Goal: Find specific page/section

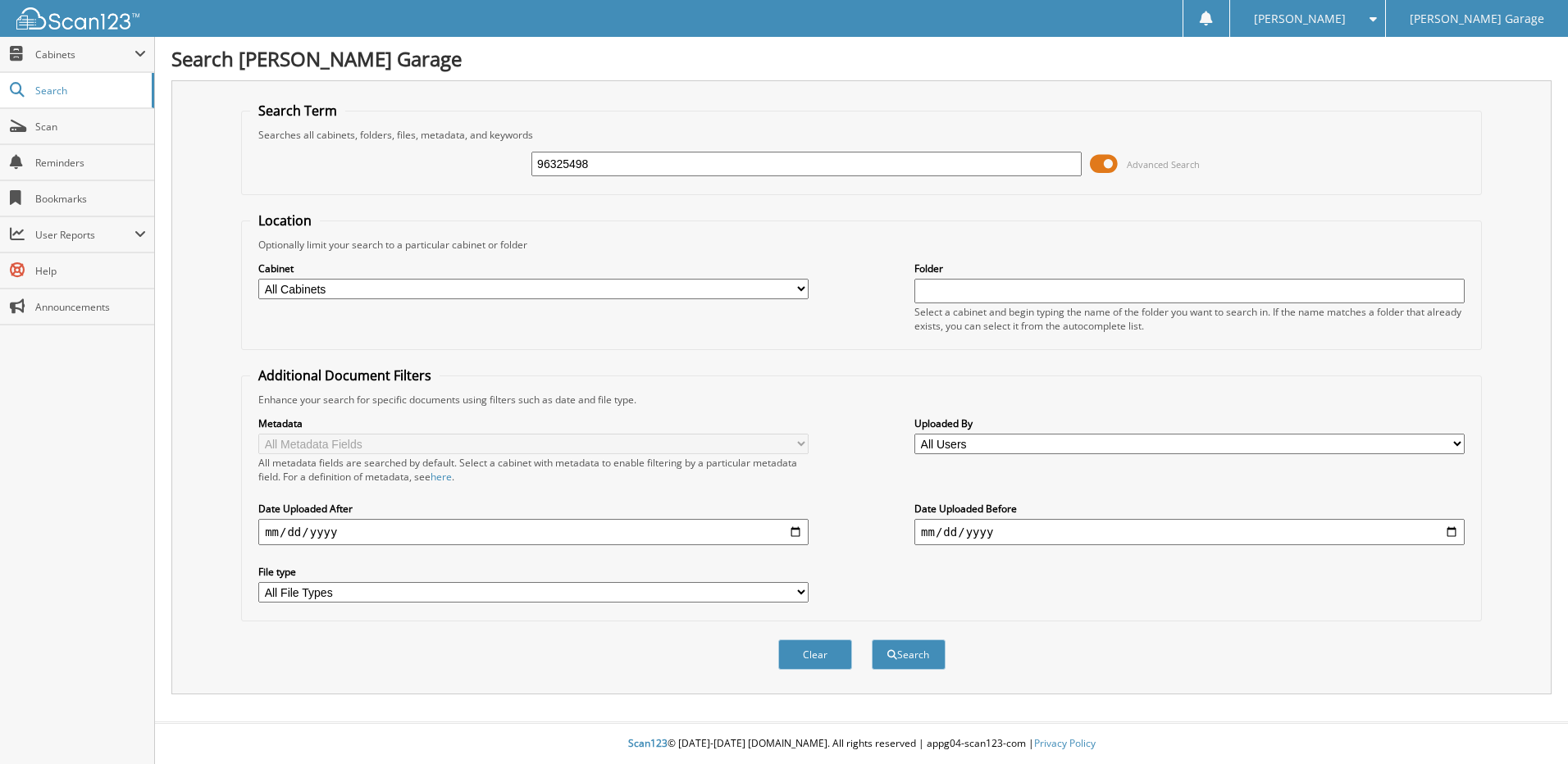
type input "96325498"
click at [872, 639] on button "Search" at bounding box center [908, 654] width 74 height 31
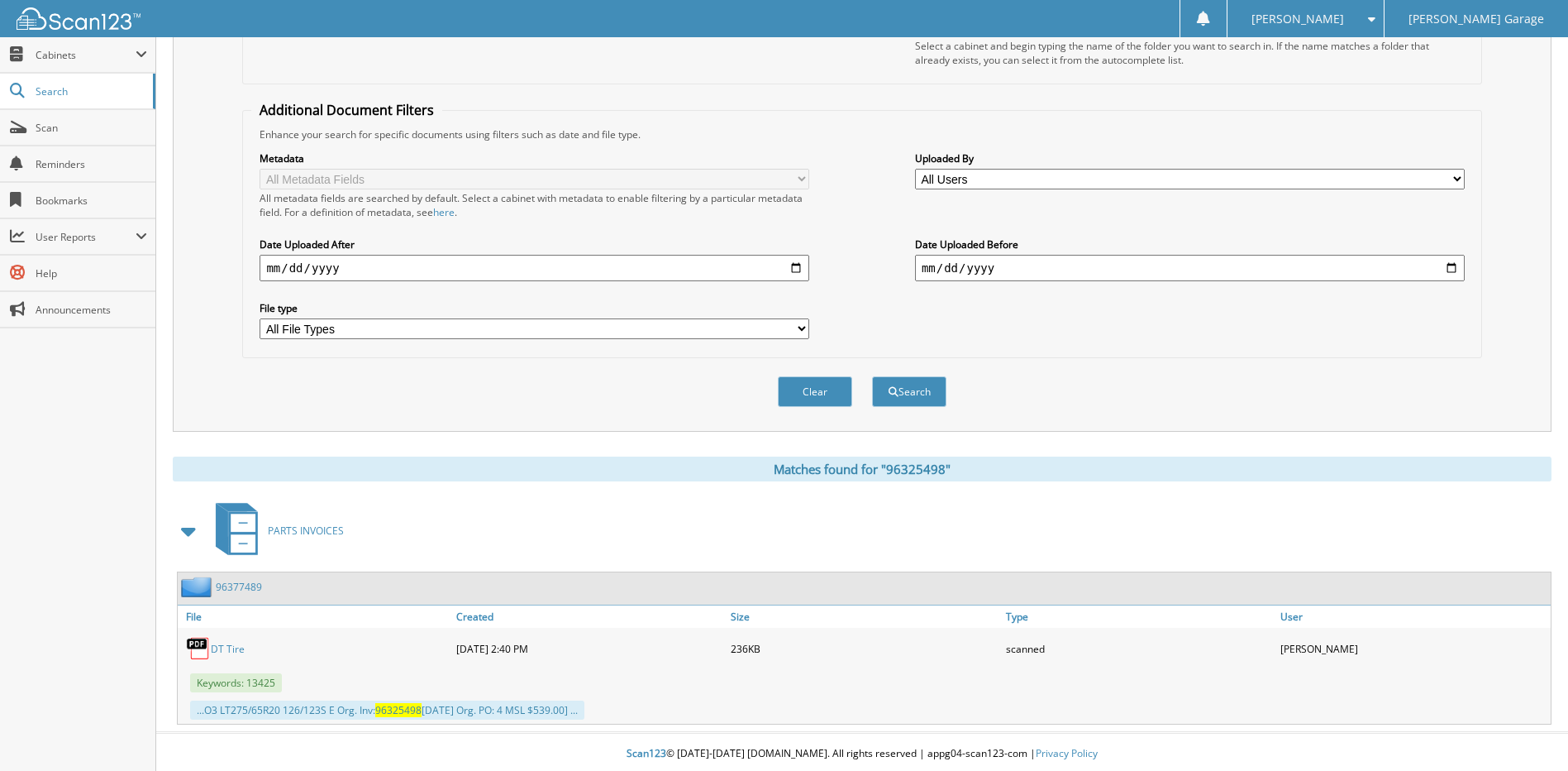
scroll to position [273, 0]
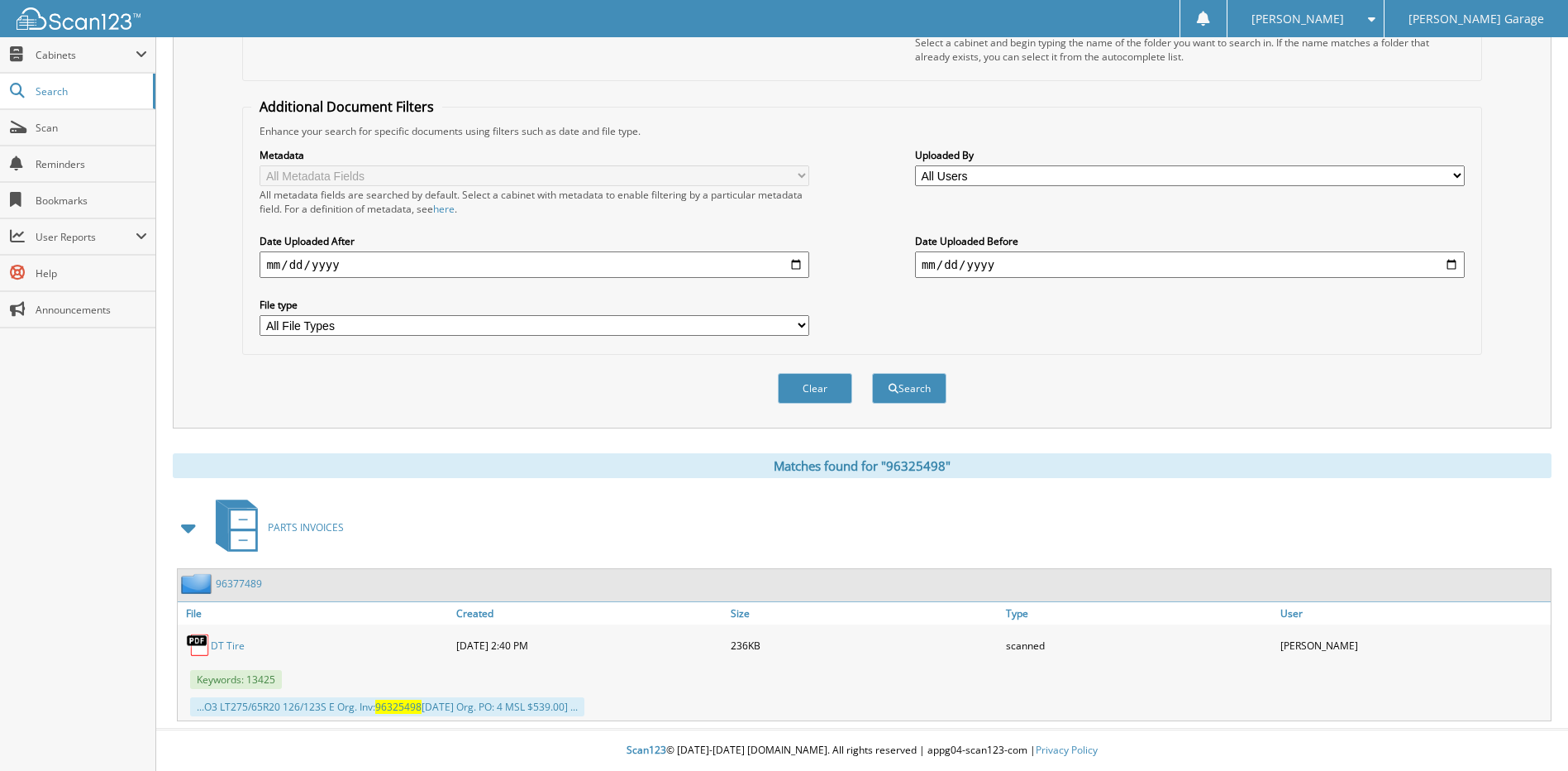
click at [227, 647] on link "DT Tire" at bounding box center [227, 646] width 33 height 14
click at [225, 648] on link "DT Tire" at bounding box center [227, 646] width 33 height 14
click at [223, 645] on link "DT Tire" at bounding box center [227, 646] width 33 height 14
